Goal: Task Accomplishment & Management: Manage account settings

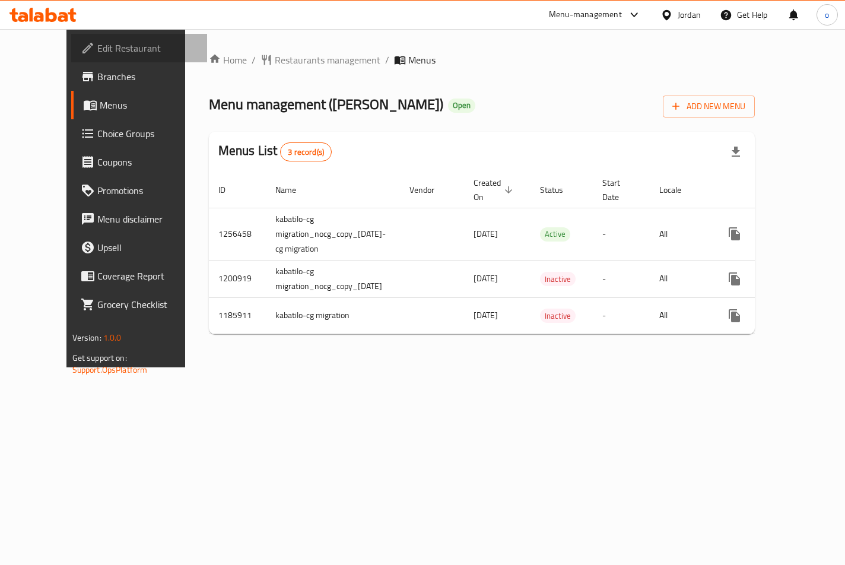
click at [97, 37] on link "Edit Restaurant" at bounding box center [139, 48] width 137 height 28
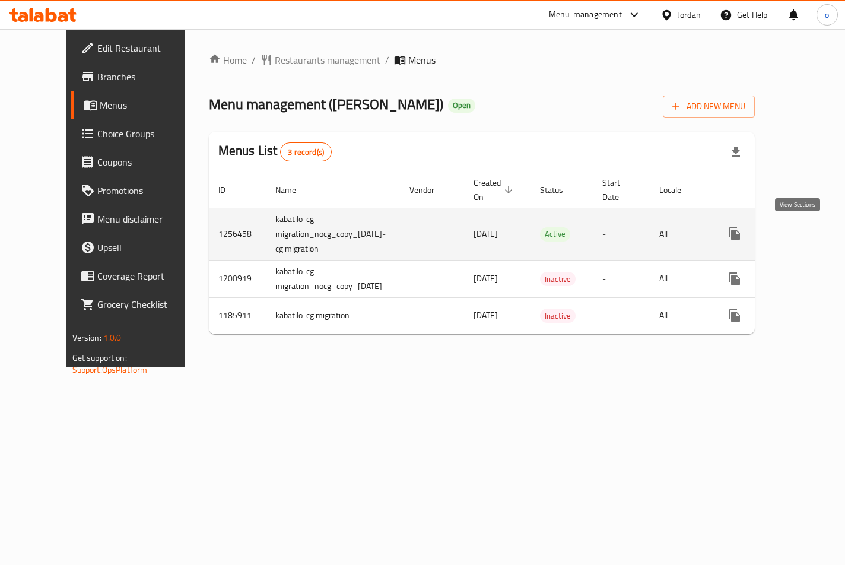
click at [815, 234] on icon "enhanced table" at bounding box center [820, 234] width 11 height 11
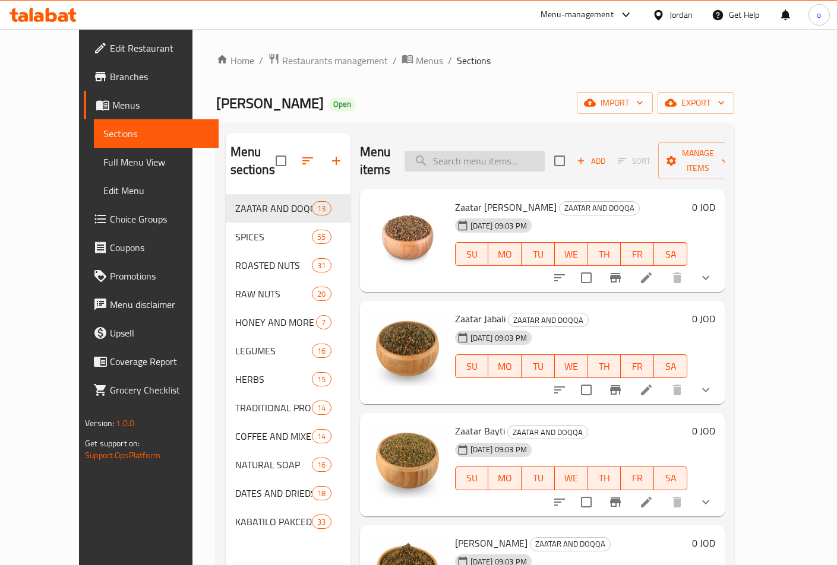
click at [515, 156] on input "search" at bounding box center [474, 161] width 140 height 21
paste input "Chamomile"
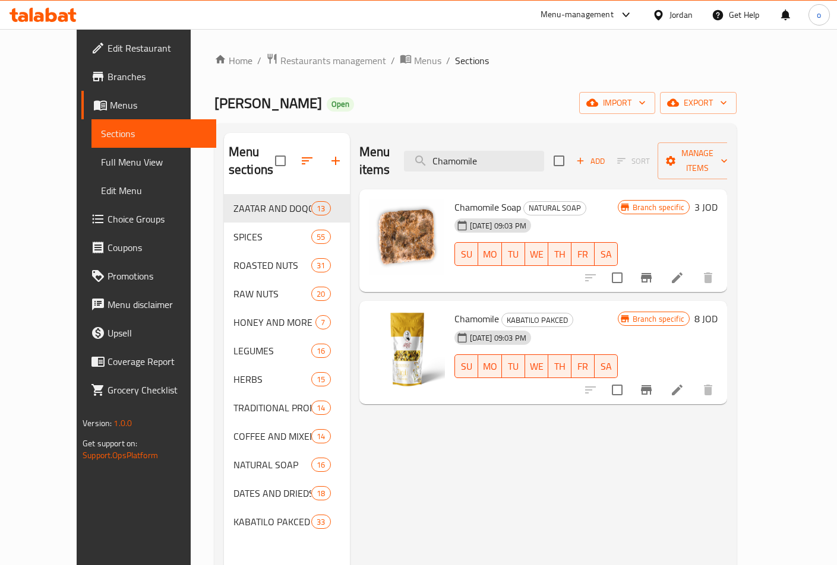
type input "Chamomile"
click at [693, 379] on li at bounding box center [676, 389] width 33 height 21
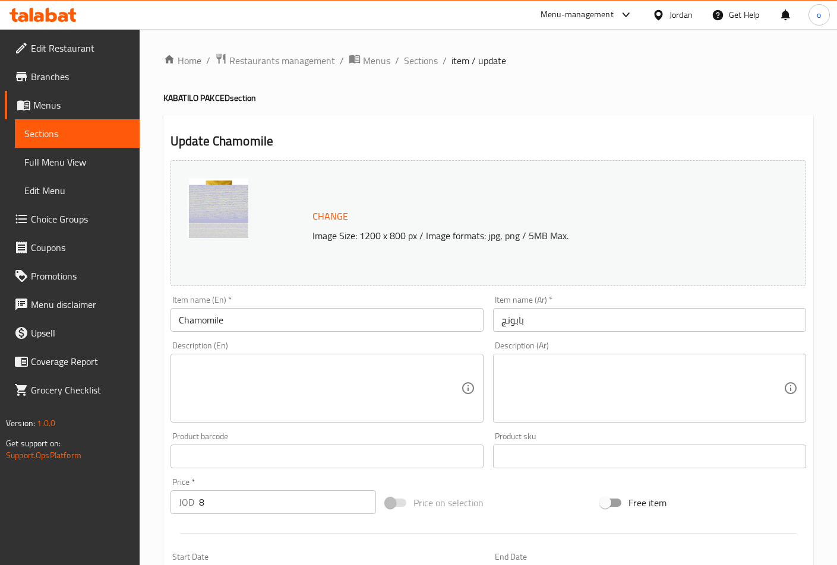
click at [226, 220] on img at bounding box center [218, 208] width 59 height 59
click at [325, 128] on div "Update Chamomile Change Image Size: 1200 x 800 px / Image formats: jpg, png / 5…" at bounding box center [488, 469] width 650 height 708
click at [417, 61] on span "Sections" at bounding box center [421, 60] width 34 height 14
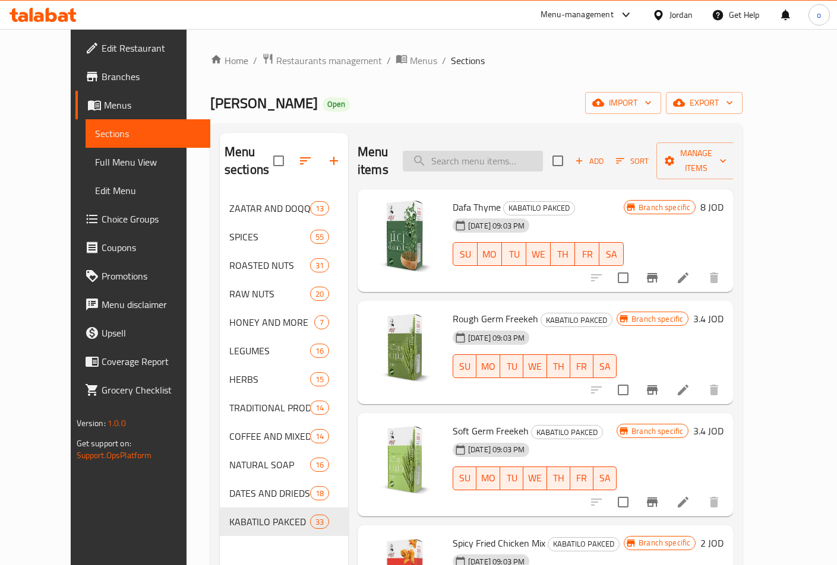
click at [502, 151] on input "search" at bounding box center [473, 161] width 140 height 21
paste input "Chamomile"
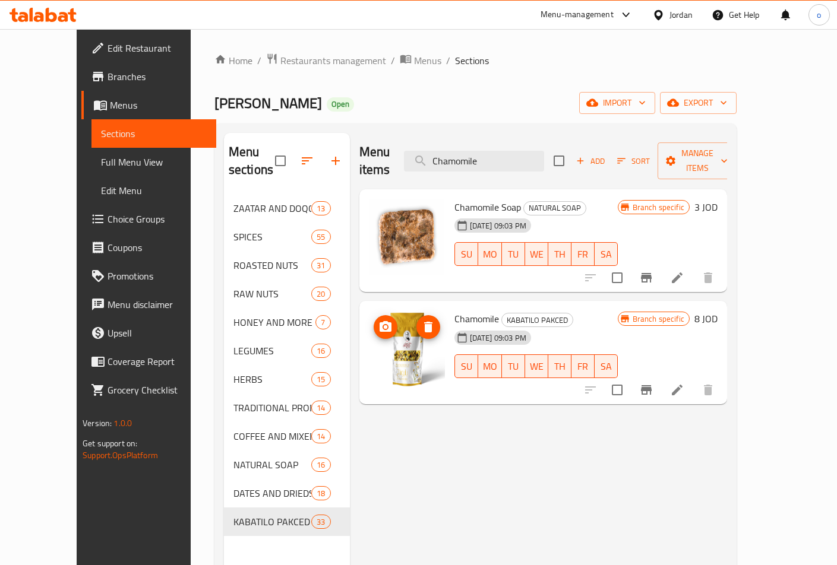
type input "Chamomile"
